Goal: Task Accomplishment & Management: Manage account settings

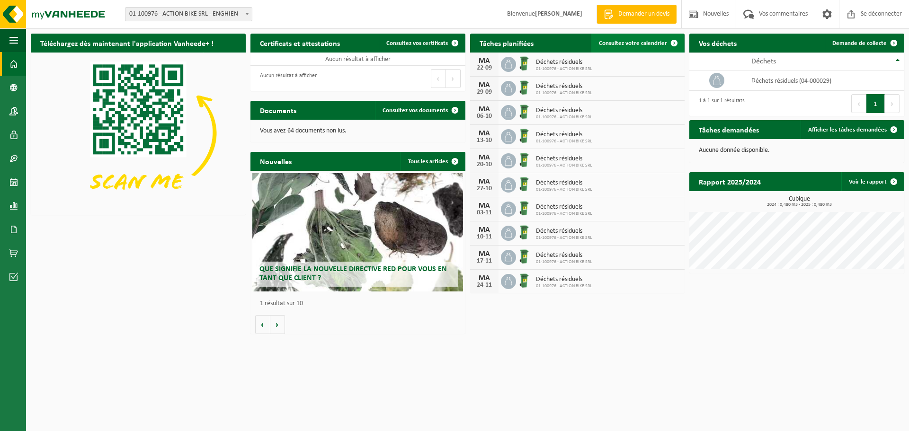
click at [638, 43] on font "Consultez votre calendrier" at bounding box center [633, 43] width 68 height 6
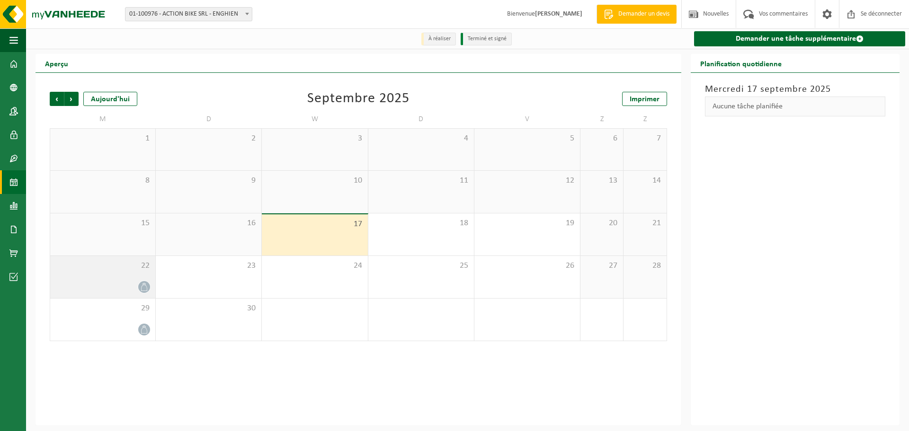
click at [104, 292] on div at bounding box center [103, 287] width 96 height 13
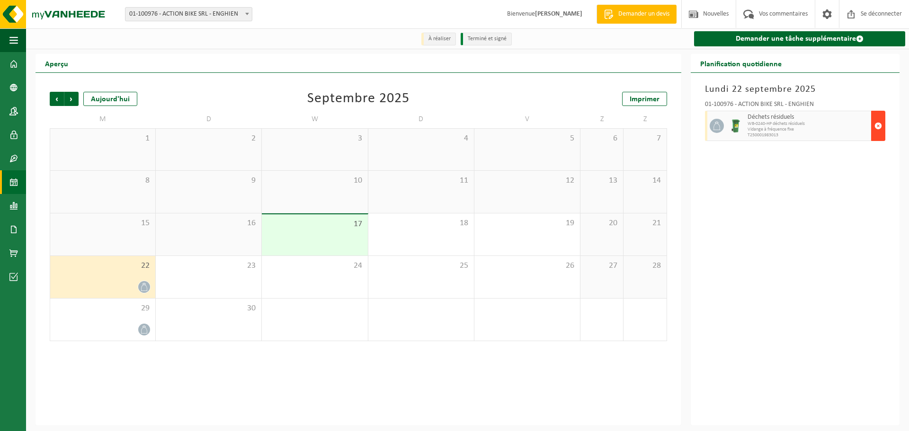
click at [873, 124] on button "button" at bounding box center [878, 126] width 14 height 30
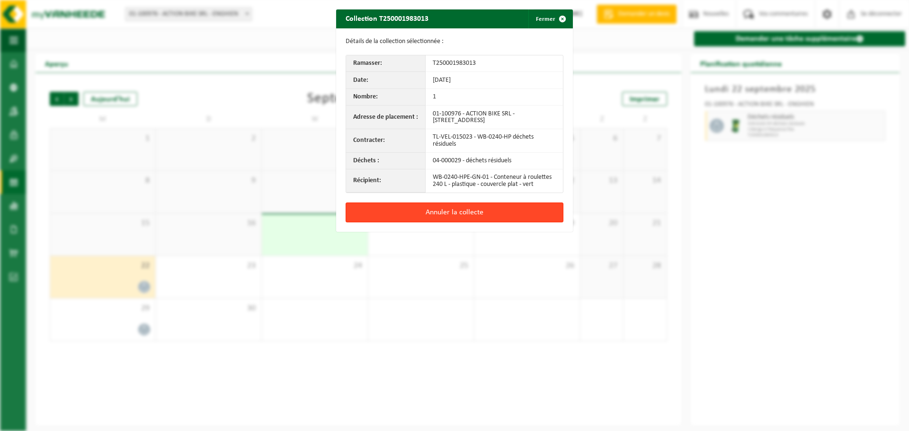
click at [507, 215] on button "Annuler la collecte" at bounding box center [454, 213] width 218 height 20
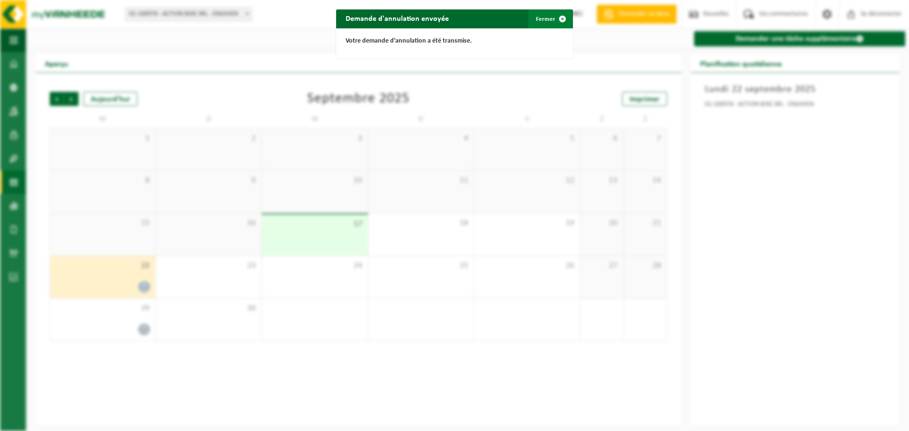
click at [542, 19] on font "Fermer" at bounding box center [545, 19] width 19 height 6
